Goal: Task Accomplishment & Management: Manage account settings

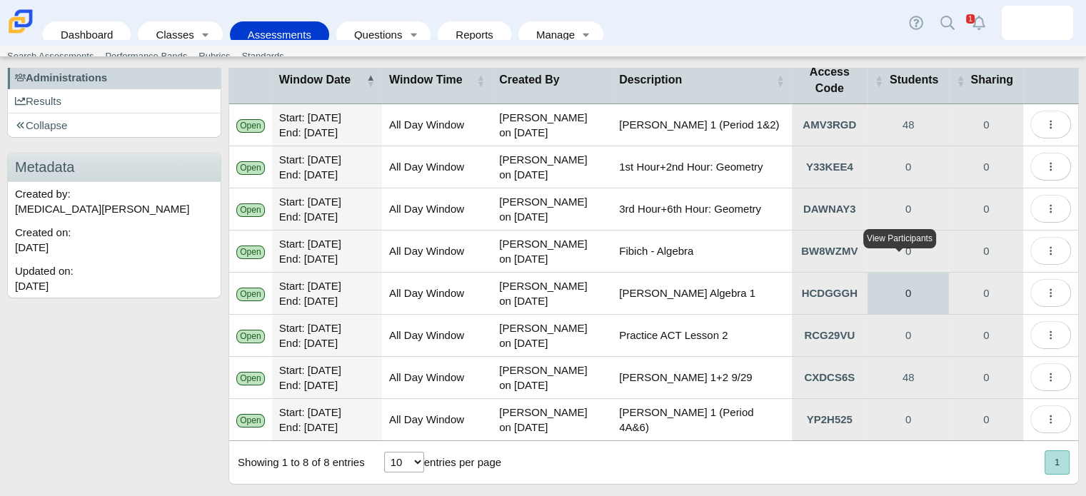
scroll to position [183, 0]
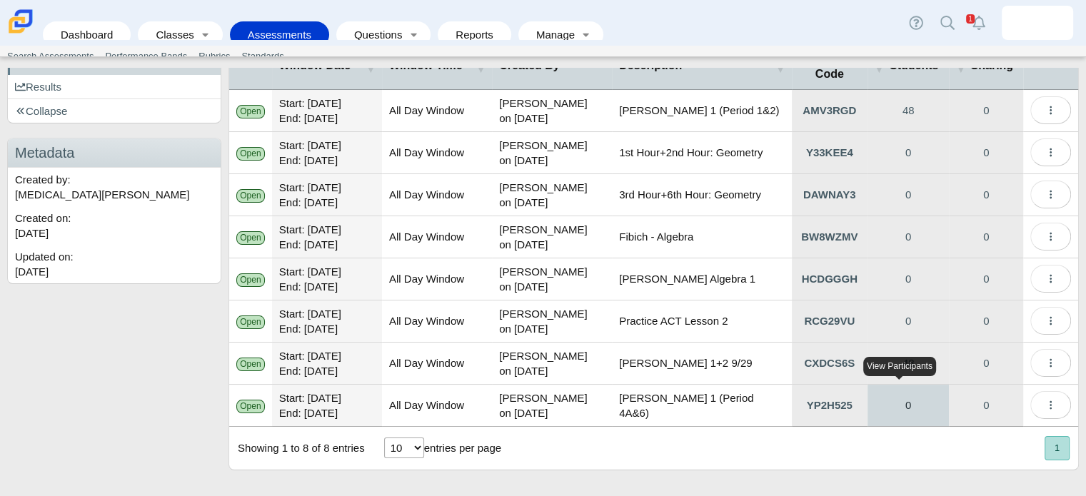
click at [910, 399] on link "0" at bounding box center [908, 405] width 82 height 41
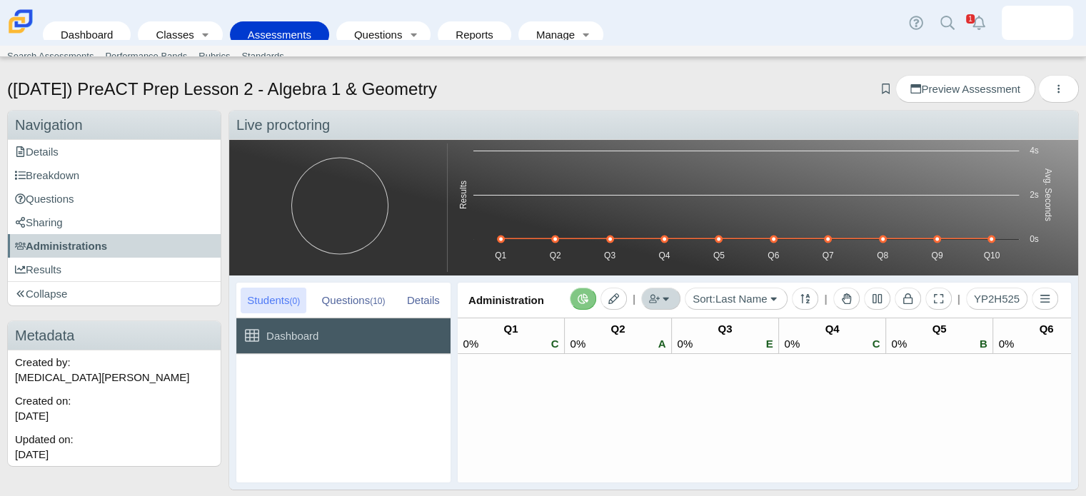
click at [649, 302] on icon "button" at bounding box center [654, 298] width 11 height 9
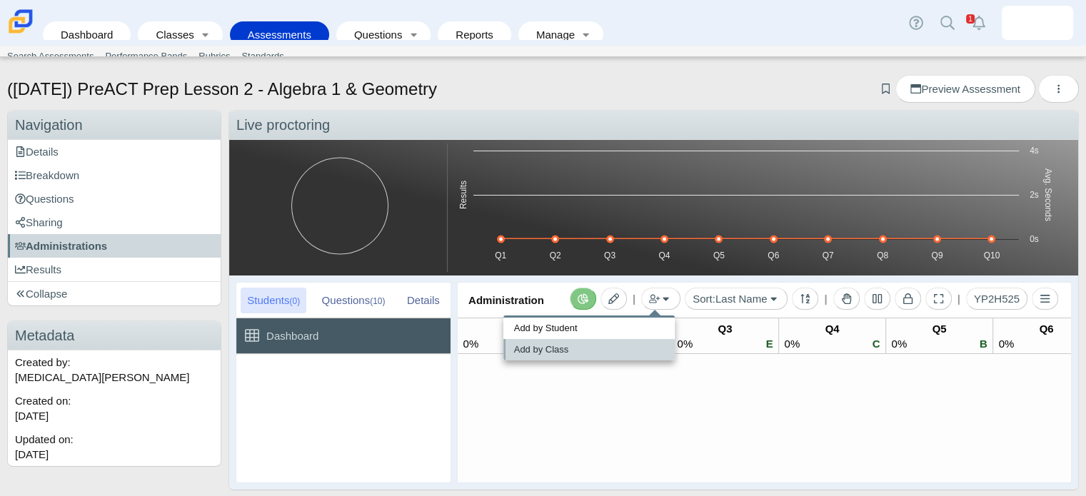
click at [637, 341] on link "Add by Class" at bounding box center [588, 349] width 171 height 21
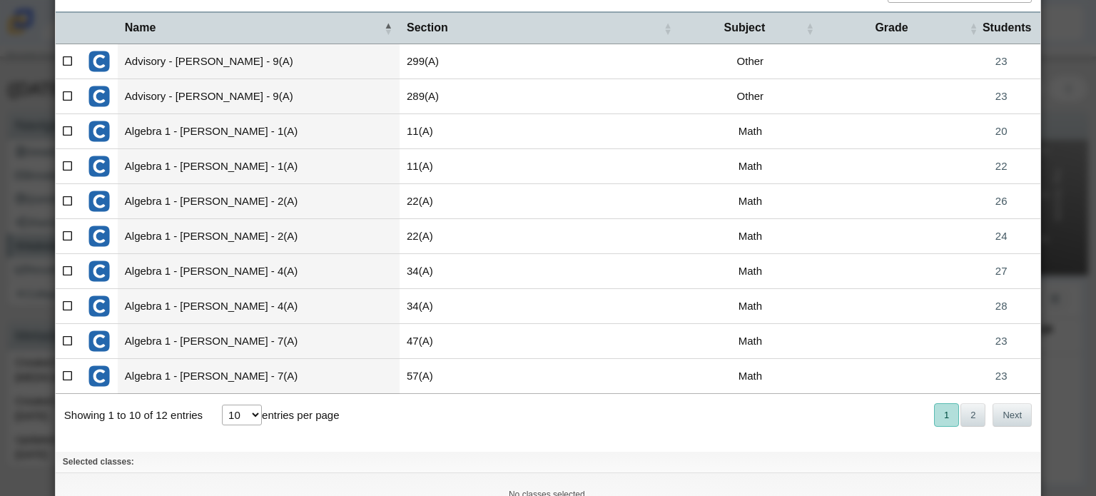
scroll to position [166, 0]
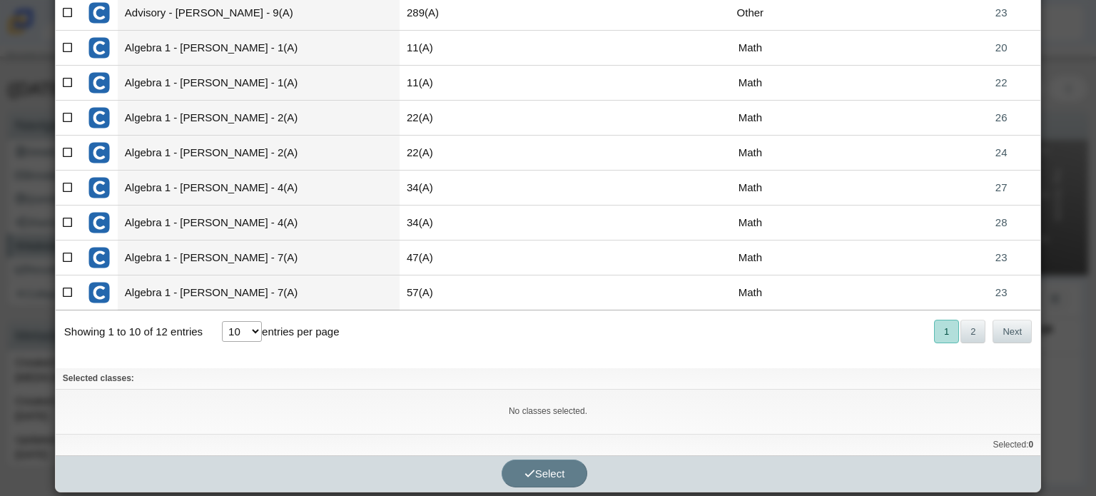
click at [66, 256] on icon at bounding box center [68, 257] width 11 height 10
checkbox input"] "true"
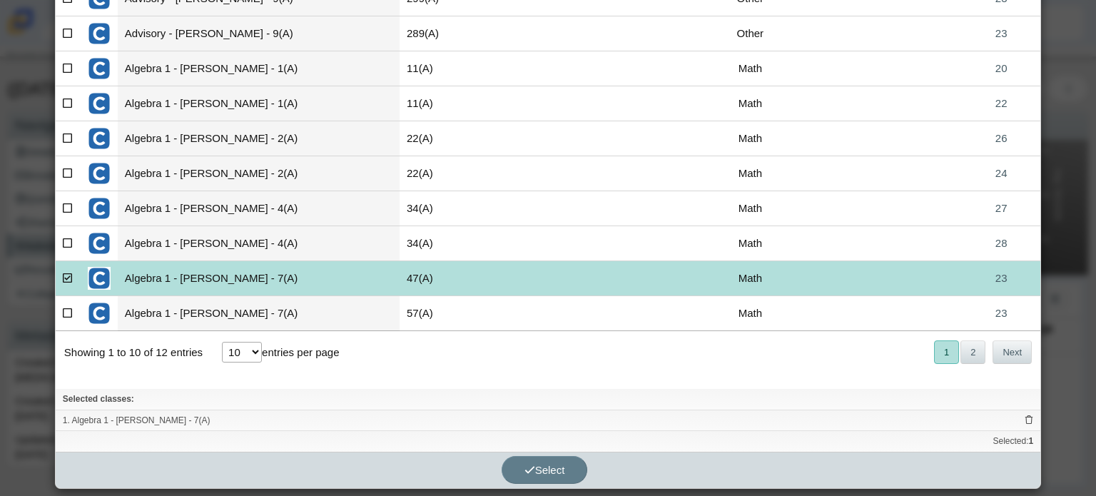
scroll to position [143, 0]
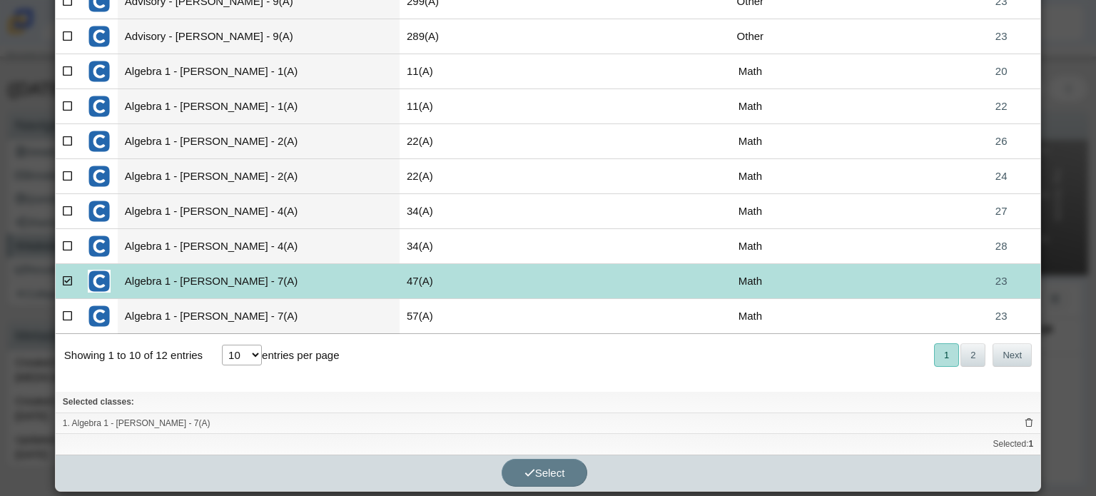
click at [56, 244] on td at bounding box center [68, 246] width 25 height 35
checkbox input"] "true"
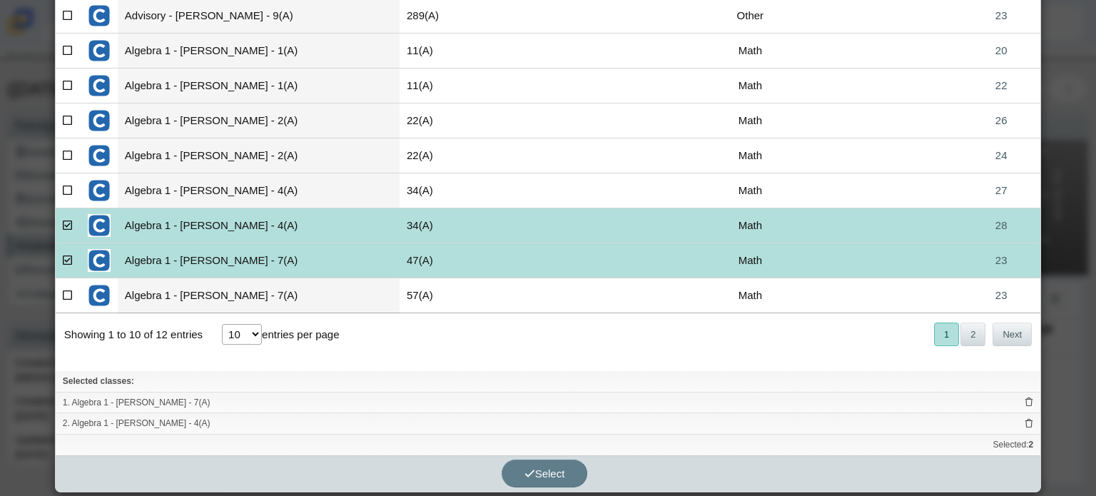
click at [65, 256] on icon at bounding box center [68, 260] width 11 height 10
checkbox input"] "false"
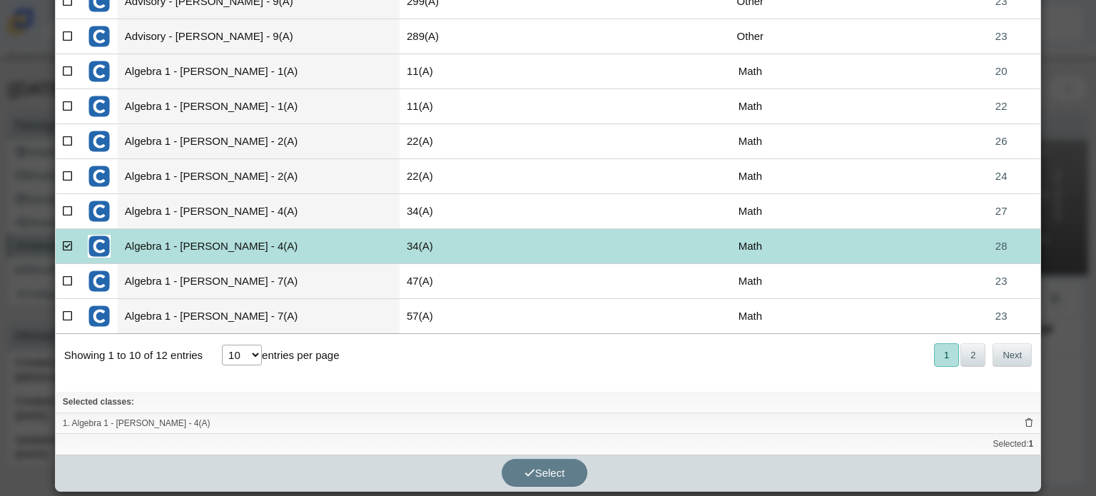
click at [66, 311] on icon at bounding box center [68, 315] width 11 height 10
checkbox input"] "true"
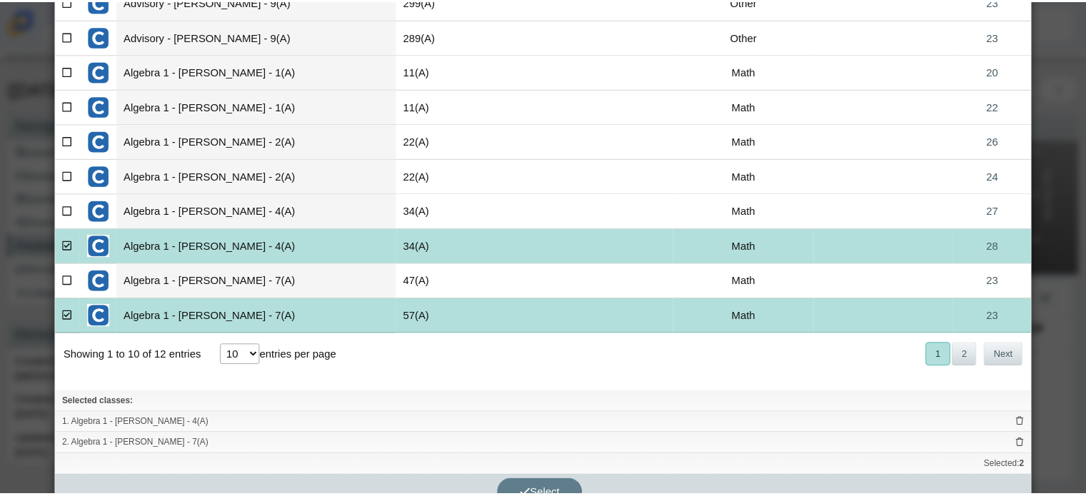
scroll to position [163, 0]
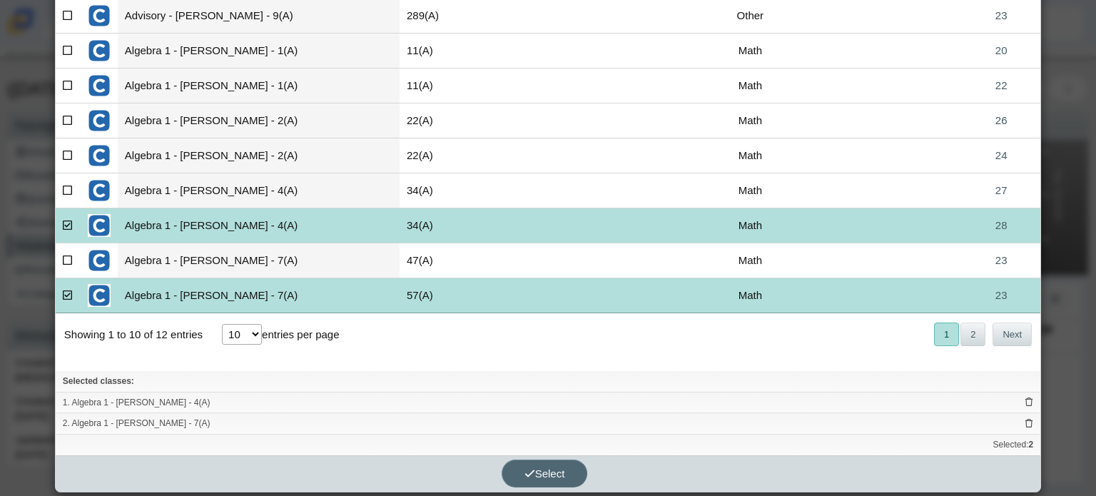
click at [557, 470] on span "Select" at bounding box center [545, 473] width 41 height 12
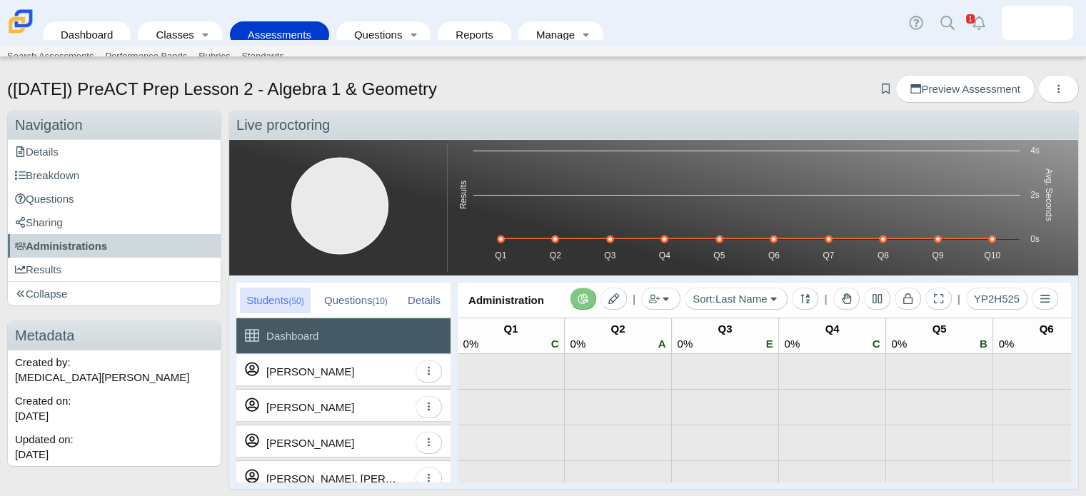
click at [263, 28] on link "Assessments" at bounding box center [279, 34] width 85 height 26
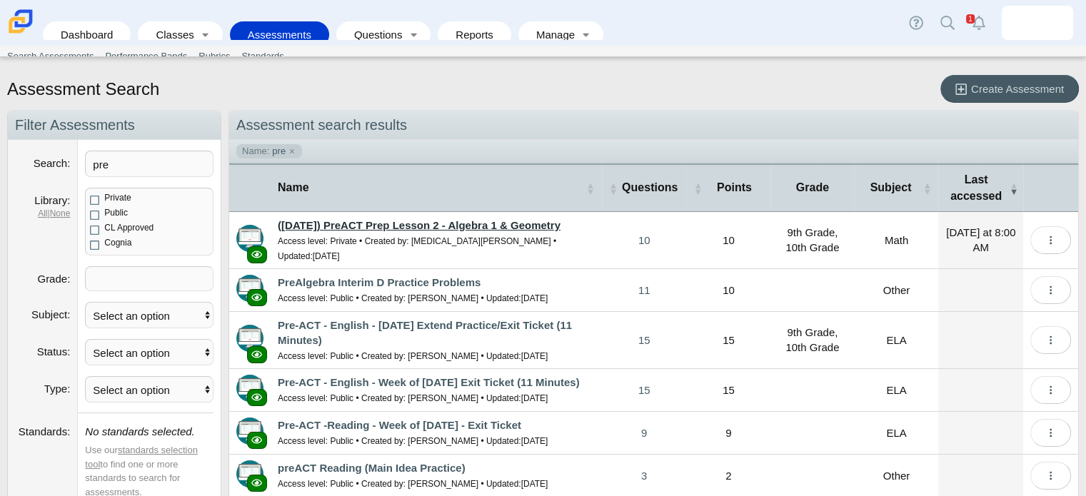
click at [448, 219] on link "([DATE]) PreACT Prep Lesson 2 - Algebra 1 & Geometry" at bounding box center [419, 225] width 283 height 12
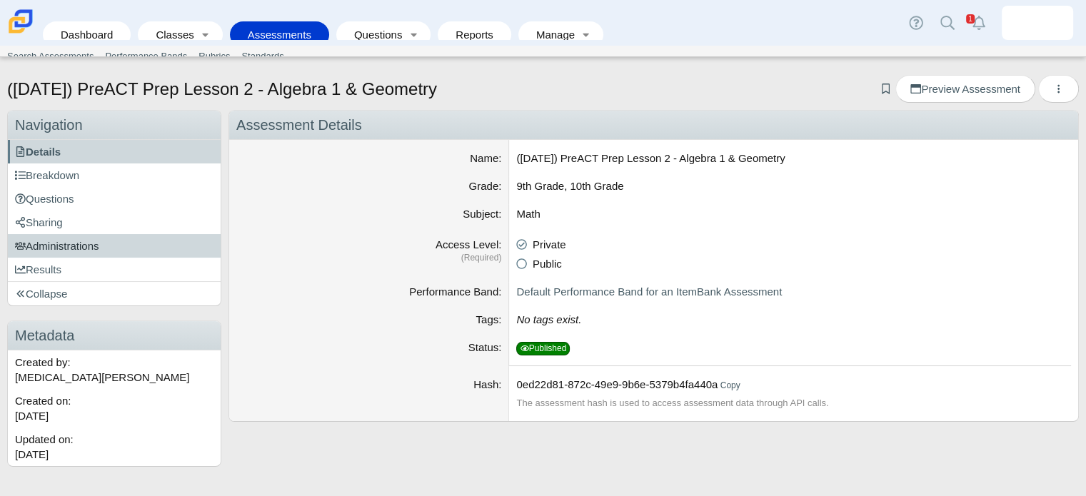
click at [100, 255] on link "Administrations" at bounding box center [114, 246] width 213 height 24
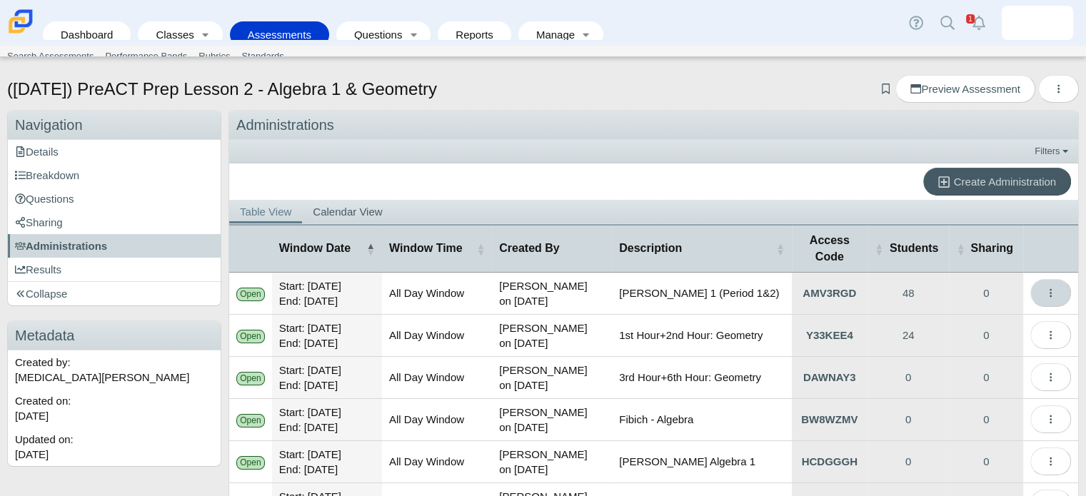
click at [1045, 287] on span "More options" at bounding box center [1050, 293] width 11 height 12
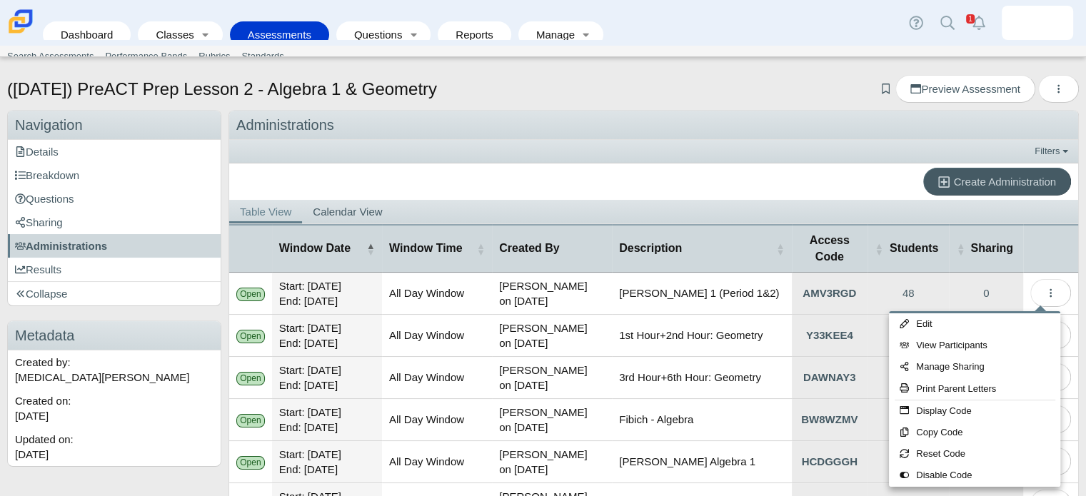
click at [1036, 235] on th at bounding box center [1050, 248] width 55 height 49
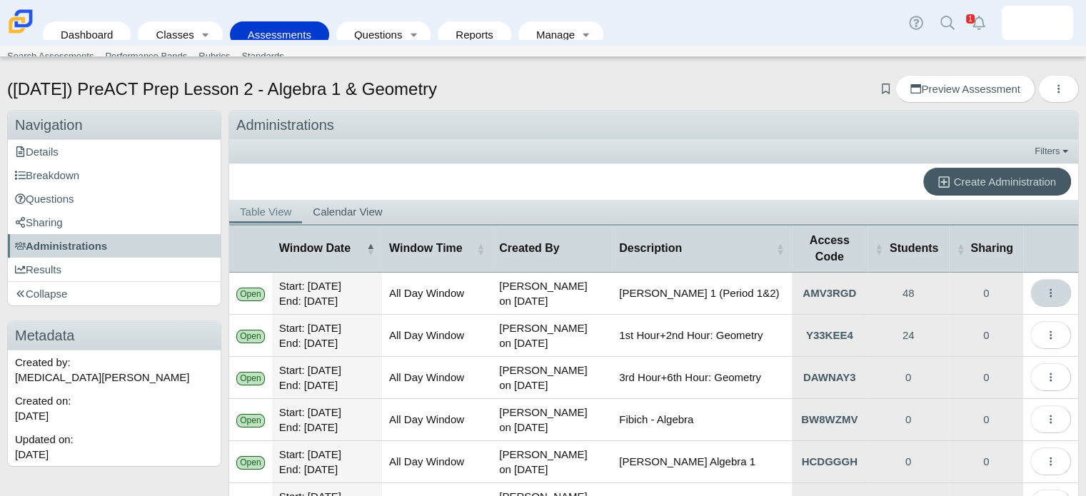
click at [1041, 302] on button "More options" at bounding box center [1050, 293] width 41 height 28
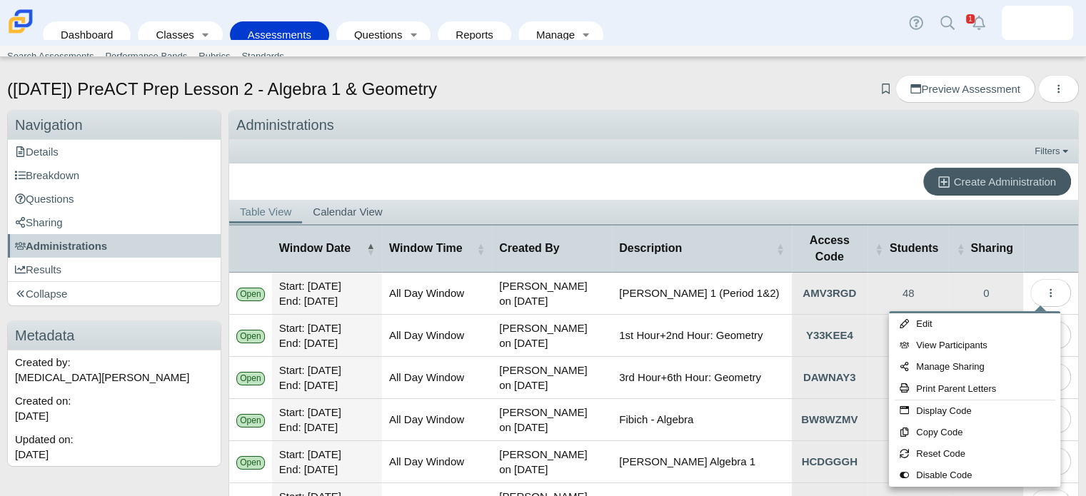
click at [308, 295] on td "Start: Sep 28, 2025 End: Oct 4, 2025" at bounding box center [327, 294] width 110 height 42
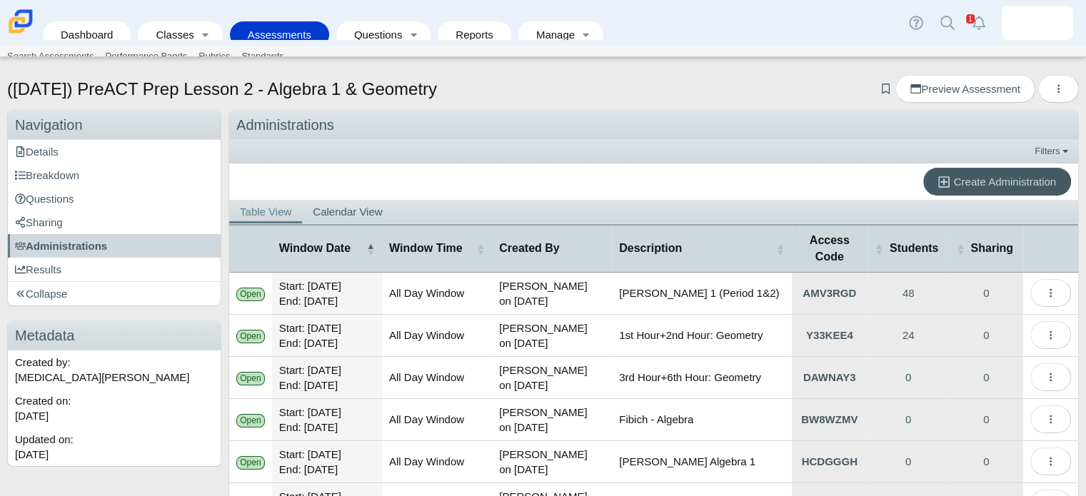
click at [238, 284] on td "Open" at bounding box center [250, 294] width 43 height 42
click at [258, 290] on div "Open" at bounding box center [250, 295] width 29 height 14
click at [68, 263] on link "Results" at bounding box center [114, 270] width 213 height 24
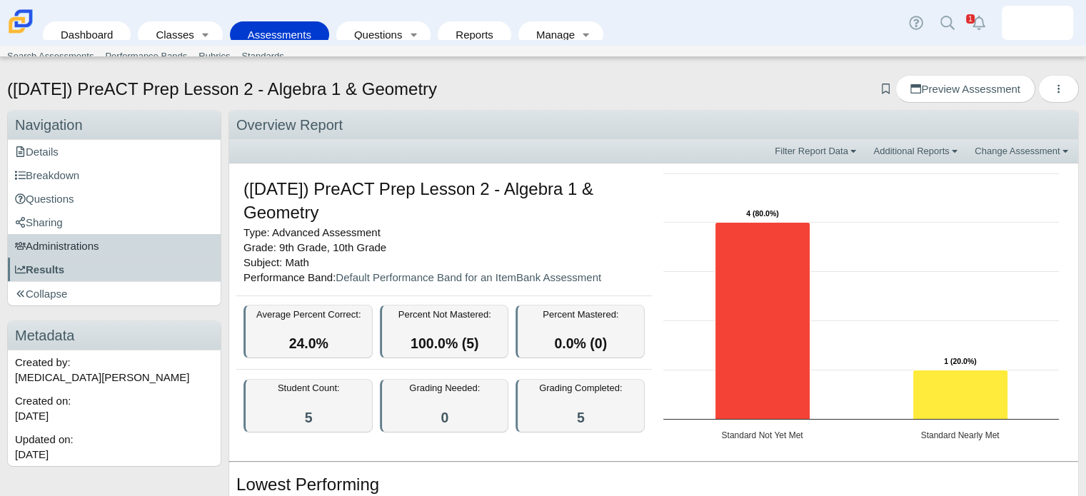
click at [60, 241] on span "Administrations" at bounding box center [57, 246] width 84 height 12
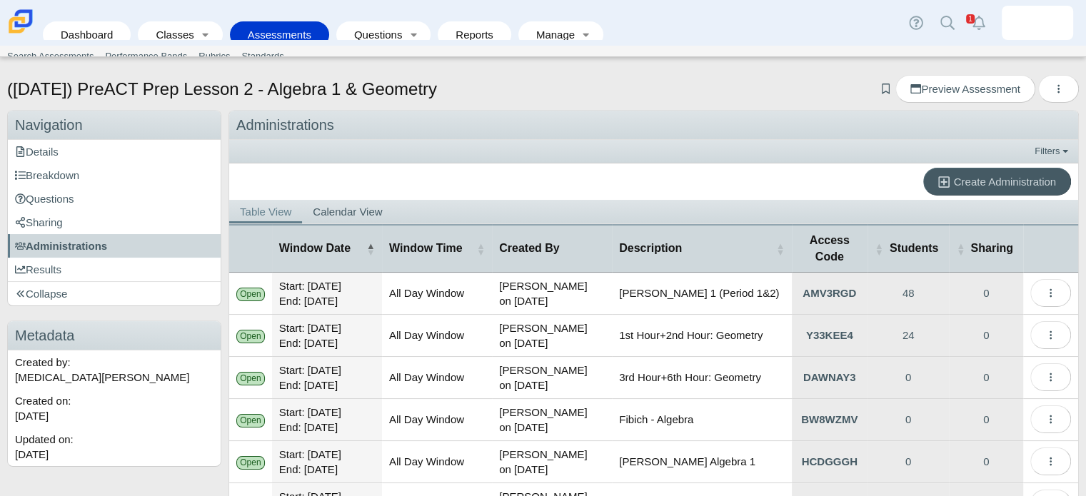
click at [563, 183] on div "Create Administration" at bounding box center [653, 181] width 849 height 36
